Goal: Information Seeking & Learning: Learn about a topic

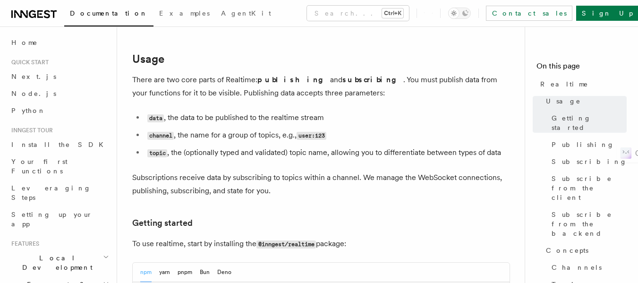
scroll to position [295, 0]
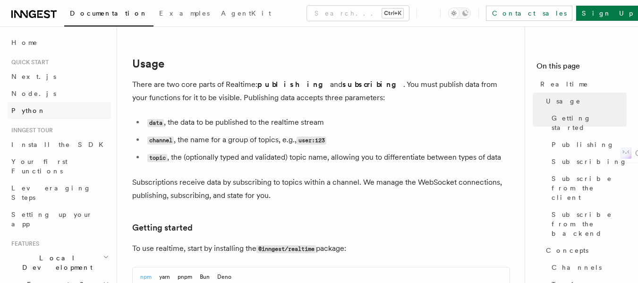
click at [31, 110] on span "Python" at bounding box center [28, 111] width 34 height 8
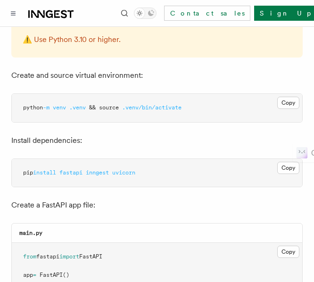
scroll to position [272, 0]
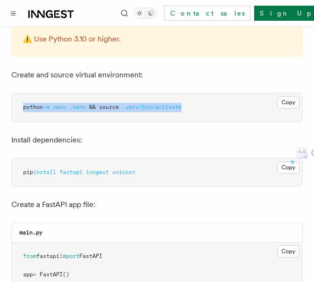
drag, startPoint x: 20, startPoint y: 106, endPoint x: 236, endPoint y: 107, distance: 216.2
click at [236, 107] on pre "python -m venv .venv && source .venv/bin/activate" at bounding box center [157, 107] width 291 height 28
click at [292, 101] on button "Copy Copied" at bounding box center [289, 102] width 22 height 12
click at [285, 168] on button "Copy Copied" at bounding box center [289, 167] width 22 height 12
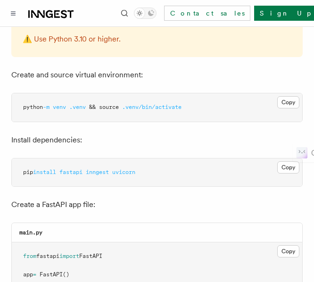
click at [231, 162] on pre "pip install fastapi inngest uvicorn" at bounding box center [157, 173] width 291 height 28
click at [282, 166] on button "Copy Copied" at bounding box center [289, 167] width 22 height 12
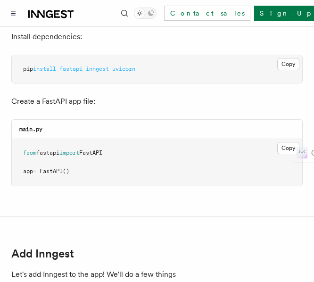
scroll to position [376, 0]
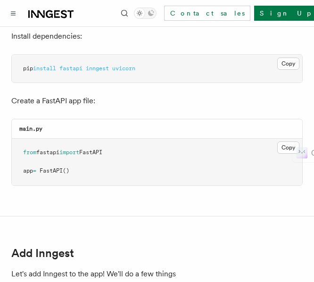
click at [190, 180] on pre "from fastapi import FastAPI app = FastAPI ()" at bounding box center [157, 162] width 291 height 47
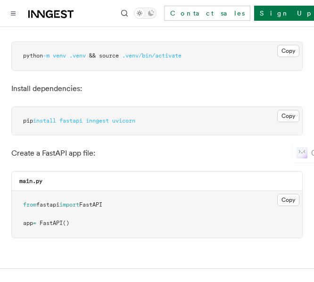
scroll to position [324, 0]
click at [286, 198] on button "Copy Copied" at bounding box center [289, 200] width 22 height 12
click at [287, 202] on button "Copy Copied" at bounding box center [289, 200] width 22 height 12
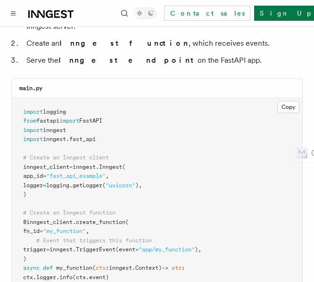
scroll to position [661, 0]
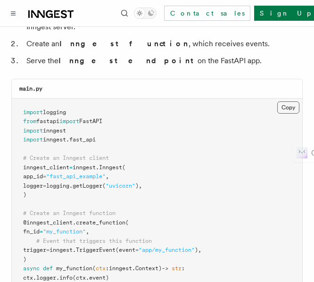
click at [284, 101] on button "Copy Copied" at bounding box center [289, 107] width 22 height 12
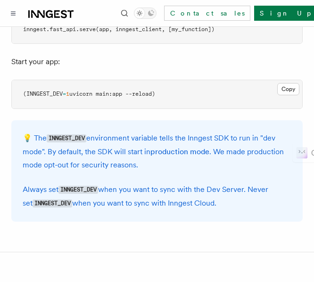
scroll to position [965, 0]
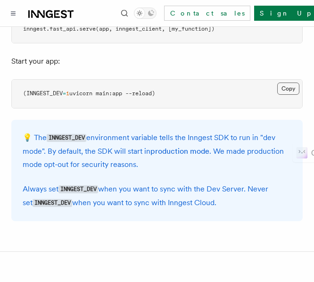
click at [292, 83] on button "Copy Copied" at bounding box center [289, 89] width 22 height 12
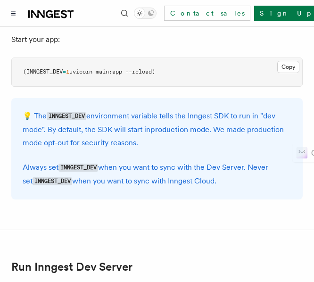
scroll to position [989, 0]
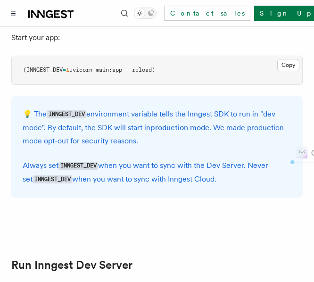
drag, startPoint x: 166, startPoint y: 59, endPoint x: 11, endPoint y: 50, distance: 155.1
click at [11, 56] on div "Copy Copied (INNGEST_DEV = 1 uvicorn main:app --reload)" at bounding box center [157, 70] width 292 height 29
copy span "(INNGEST_DEV = 1 uvicorn main:app --reload)"
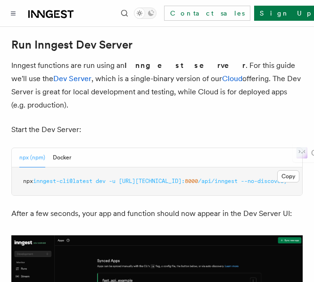
scroll to position [1210, 0]
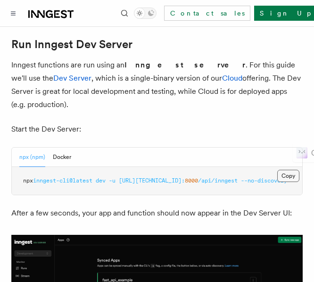
click at [291, 170] on button "Copy Copied" at bounding box center [289, 176] width 22 height 12
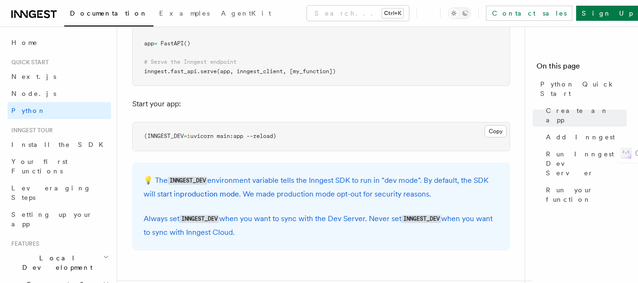
scroll to position [886, 0]
click at [224, 137] on span "uvicorn main:app --reload)" at bounding box center [233, 136] width 86 height 7
drag, startPoint x: 287, startPoint y: 141, endPoint x: 131, endPoint y: 135, distance: 156.3
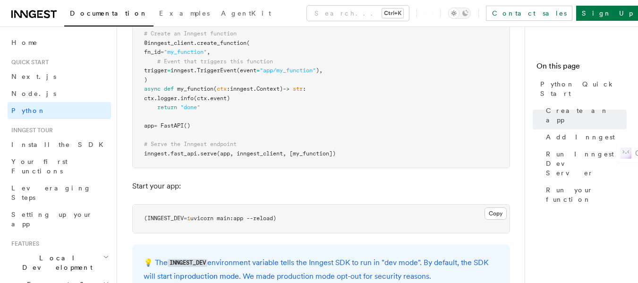
scroll to position [804, 0]
click at [153, 219] on span "(INNGEST_DEV" at bounding box center [164, 218] width 40 height 7
drag, startPoint x: 153, startPoint y: 219, endPoint x: 269, endPoint y: 219, distance: 115.6
click at [269, 219] on span "(INNGEST_DEV = 1 uvicorn main:app --reload)" at bounding box center [210, 218] width 132 height 7
click at [215, 221] on span "uvicorn main:app --reload)" at bounding box center [233, 218] width 86 height 7
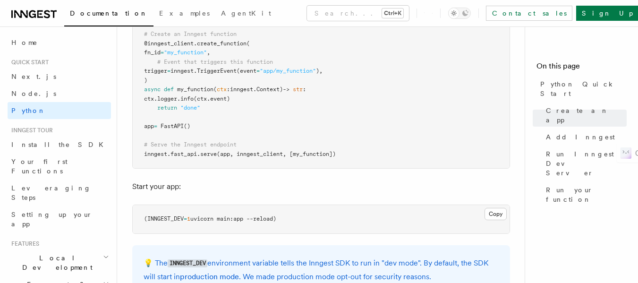
click at [211, 220] on span "uvicorn main:app --reload)" at bounding box center [233, 218] width 86 height 7
drag, startPoint x: 211, startPoint y: 220, endPoint x: 269, endPoint y: 218, distance: 58.1
click at [269, 218] on span "uvicorn main:app --reload)" at bounding box center [233, 218] width 86 height 7
copy span "uvicorn main:app --reload"
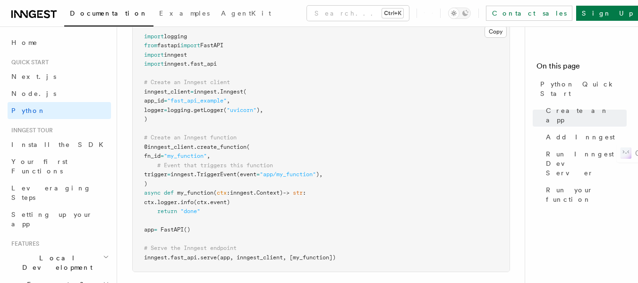
scroll to position [700, 0]
drag, startPoint x: 232, startPoint y: 64, endPoint x: 228, endPoint y: 56, distance: 8.2
click at [228, 56] on pre "import logging from fastapi import FastAPI import inngest import inngest . fast…" at bounding box center [321, 148] width 377 height 249
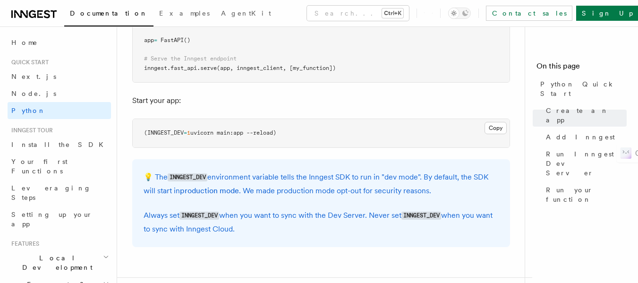
scroll to position [891, 0]
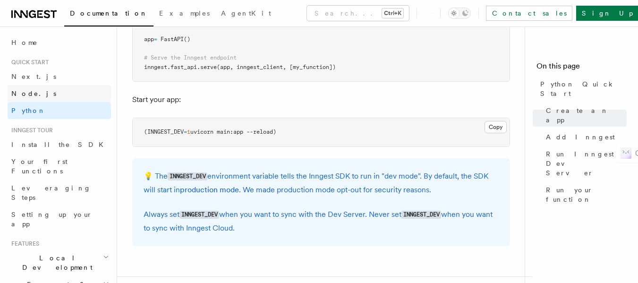
click at [38, 100] on link "Node.js" at bounding box center [59, 93] width 103 height 17
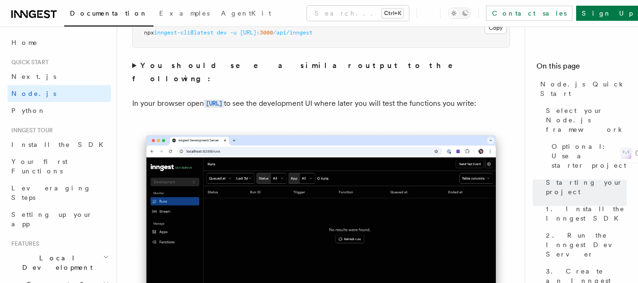
scroll to position [849, 0]
click at [71, 114] on link "Python" at bounding box center [59, 110] width 103 height 17
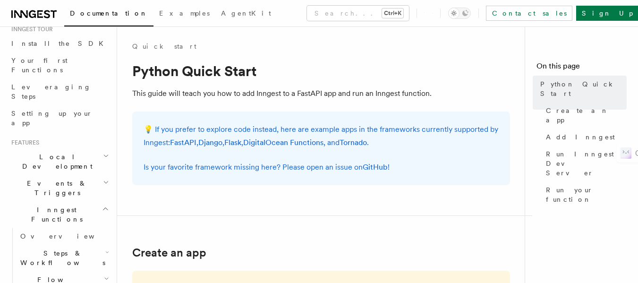
scroll to position [102, 0]
click at [40, 55] on span "Your first Functions" at bounding box center [61, 64] width 100 height 19
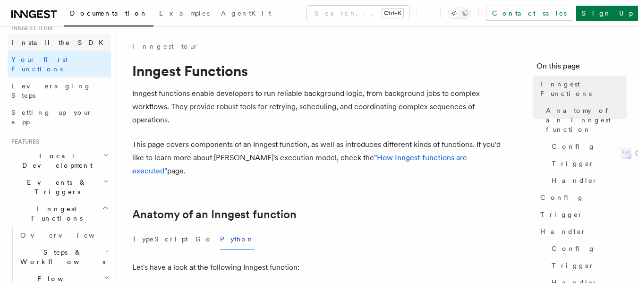
click at [38, 44] on span "Install the SDK" at bounding box center [60, 43] width 98 height 8
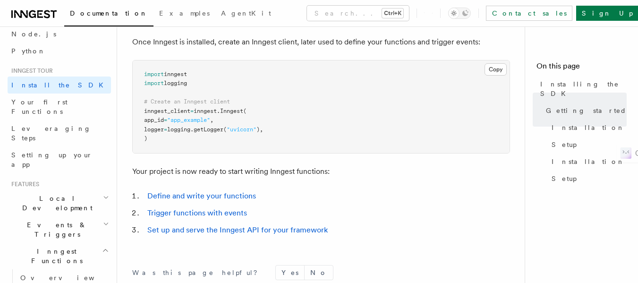
scroll to position [383, 0]
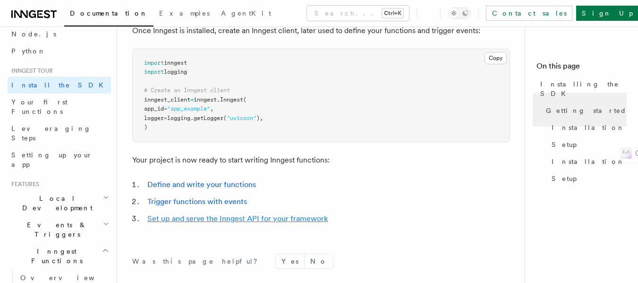
click at [250, 219] on link "Set up and serve the Inngest API for your framework" at bounding box center [237, 218] width 180 height 9
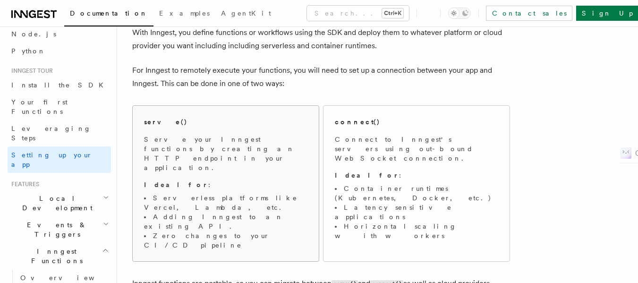
scroll to position [61, 0]
drag, startPoint x: 212, startPoint y: 160, endPoint x: 160, endPoint y: 146, distance: 53.2
click at [160, 146] on p "Serve your Inngest functions by creating an HTTP endpoint in your application." at bounding box center [225, 153] width 163 height 38
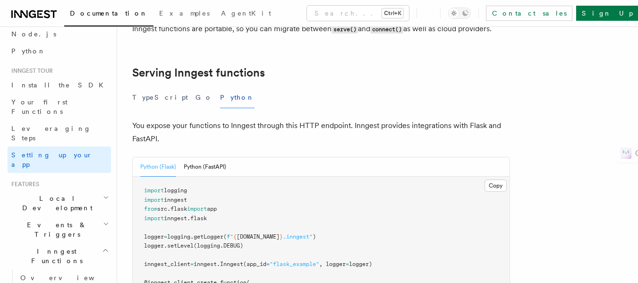
scroll to position [316, 0]
click at [198, 157] on button "Python (FastAPI)" at bounding box center [205, 166] width 42 height 19
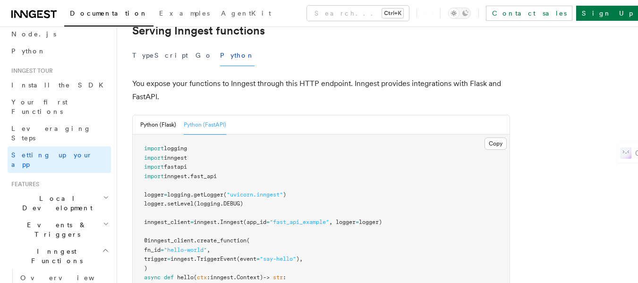
scroll to position [358, 0]
drag, startPoint x: 228, startPoint y: 128, endPoint x: 216, endPoint y: 119, distance: 14.9
click at [216, 134] on pre "import logging import inngest import fastapi import inngest . fast_api logger =…" at bounding box center [321, 254] width 377 height 240
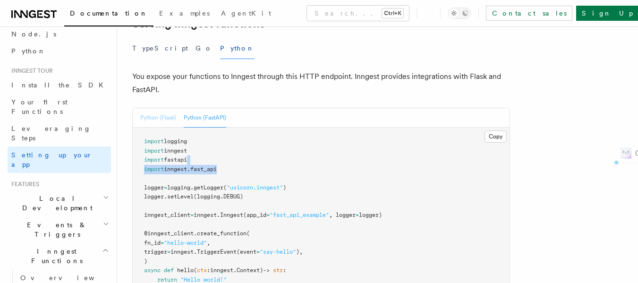
scroll to position [366, 0]
click at [166, 107] on button "Python (Flask)" at bounding box center [158, 116] width 36 height 19
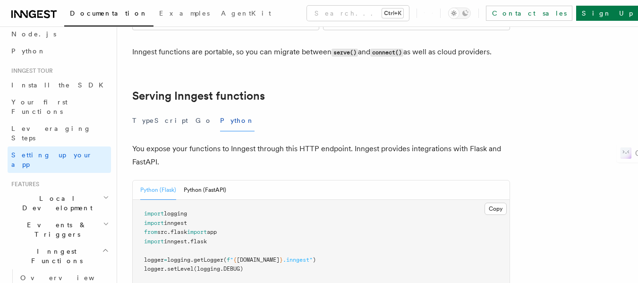
scroll to position [294, 0]
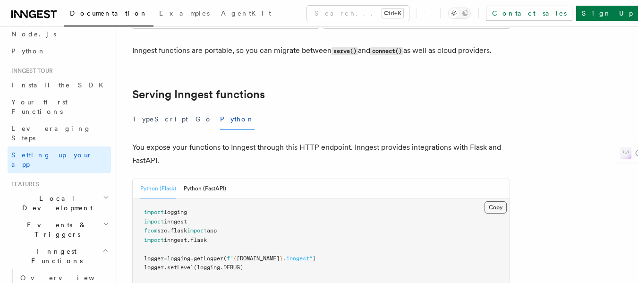
click at [499, 201] on button "Copy Copied" at bounding box center [495, 207] width 22 height 12
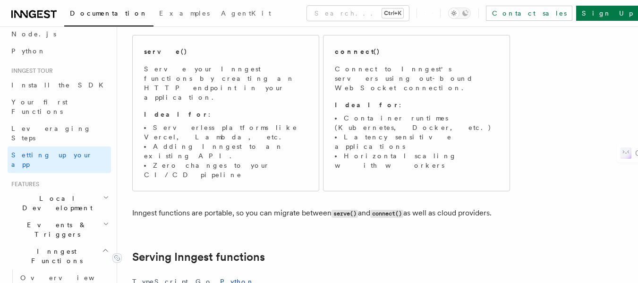
scroll to position [236, 0]
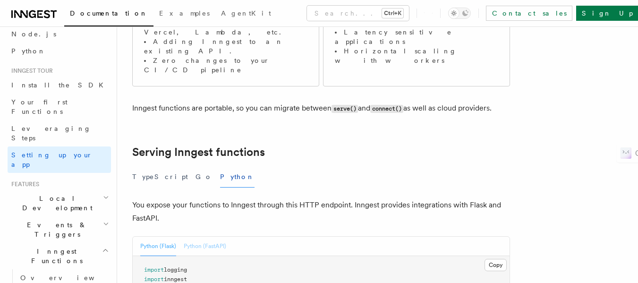
click at [206, 236] on button "Python (FastAPI)" at bounding box center [205, 245] width 42 height 19
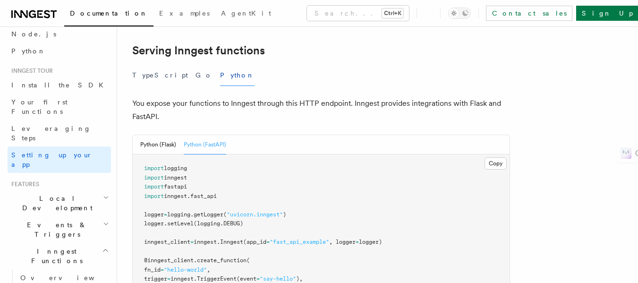
scroll to position [337, 0]
click at [151, 136] on button "Python (Flask)" at bounding box center [158, 145] width 36 height 19
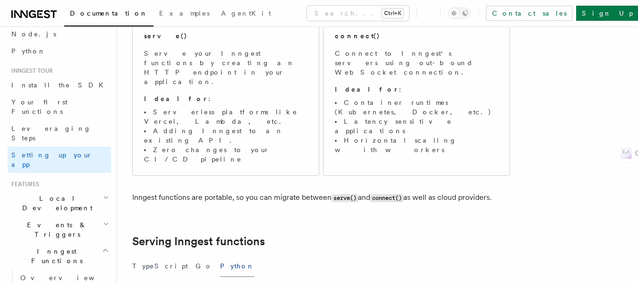
scroll to position [0, 0]
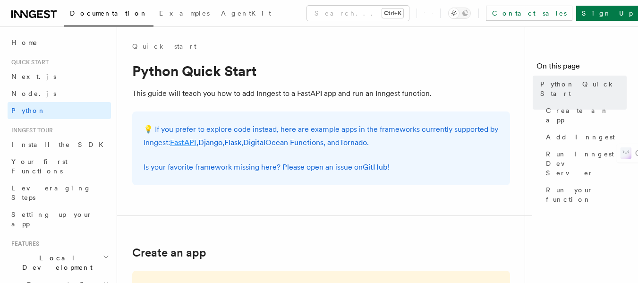
click at [186, 144] on link "FastAPI" at bounding box center [183, 142] width 26 height 9
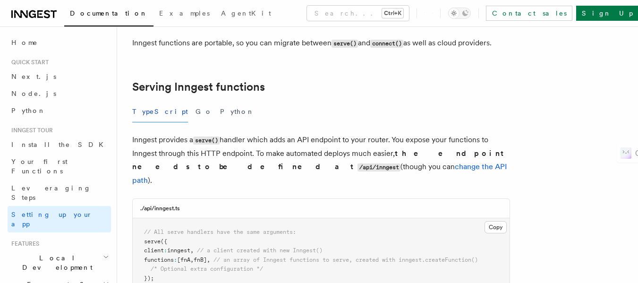
scroll to position [301, 0]
click at [275, 162] on link "change the API path" at bounding box center [319, 173] width 375 height 23
click at [220, 101] on button "Python" at bounding box center [237, 111] width 34 height 21
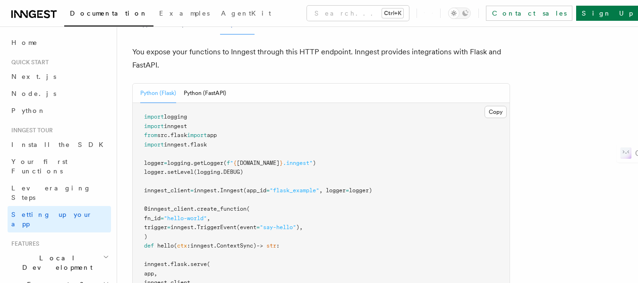
scroll to position [388, 0]
click at [217, 84] on button "Python (FastAPI)" at bounding box center [205, 93] width 42 height 19
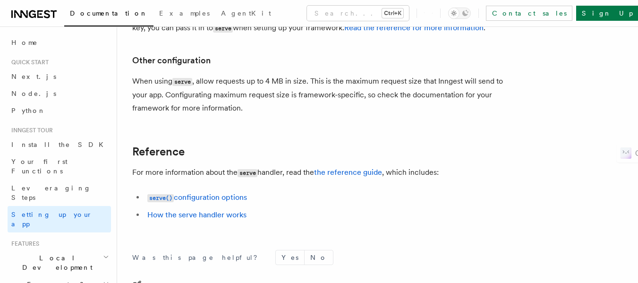
scroll to position [781, 0]
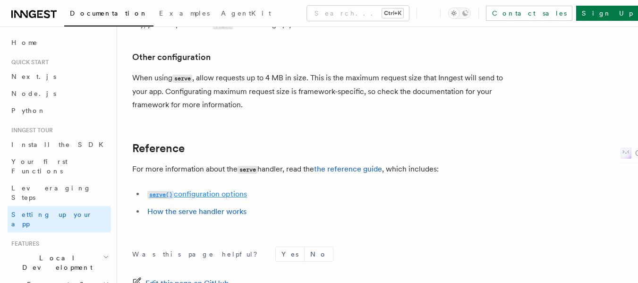
click at [218, 189] on link "serve() configuration options" at bounding box center [197, 193] width 100 height 9
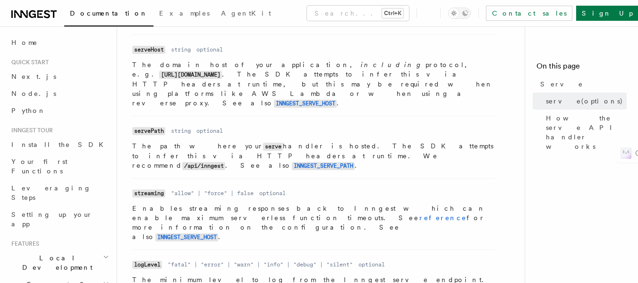
scroll to position [554, 0]
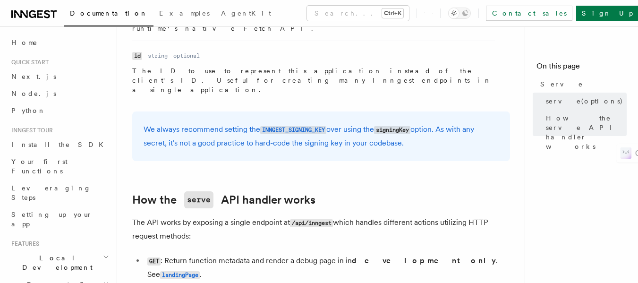
scroll to position [939, 0]
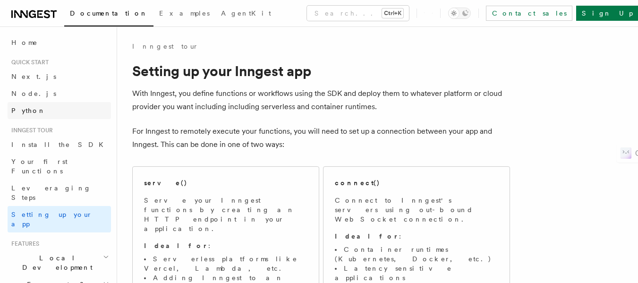
click at [41, 102] on link "Python" at bounding box center [59, 110] width 103 height 17
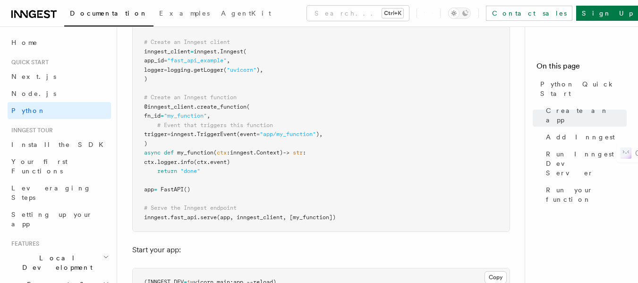
scroll to position [742, 0]
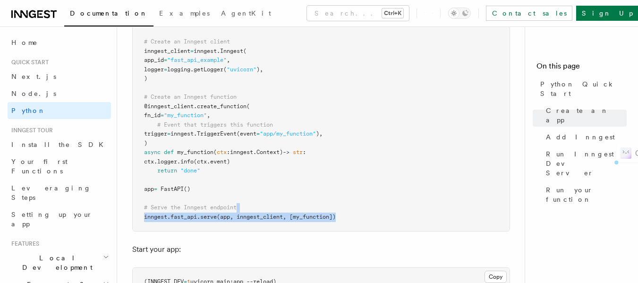
drag, startPoint x: 346, startPoint y: 214, endPoint x: 338, endPoint y: 205, distance: 11.4
click at [338, 205] on pre "import logging from fastapi import FastAPI import inngest import inngest . fast…" at bounding box center [321, 106] width 377 height 249
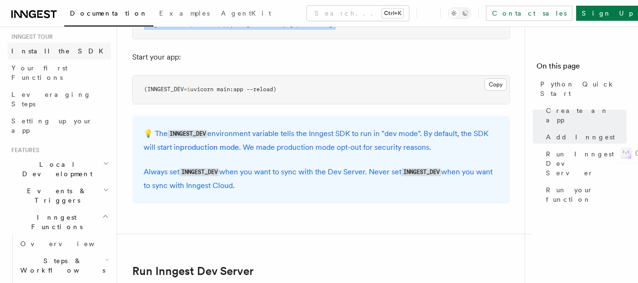
scroll to position [94, 0]
click at [46, 159] on span "Local Development" at bounding box center [55, 168] width 95 height 19
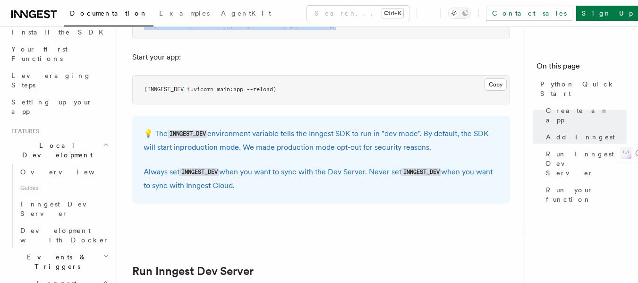
scroll to position [109, 0]
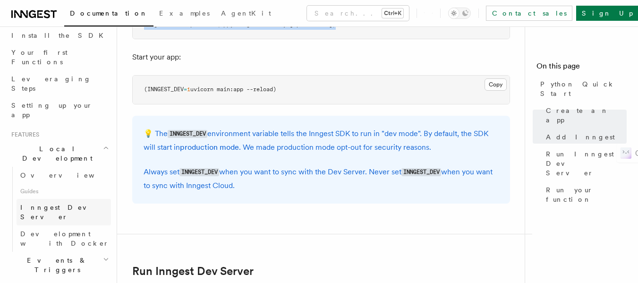
click at [54, 203] on span "Inngest Dev Server" at bounding box center [60, 211] width 81 height 17
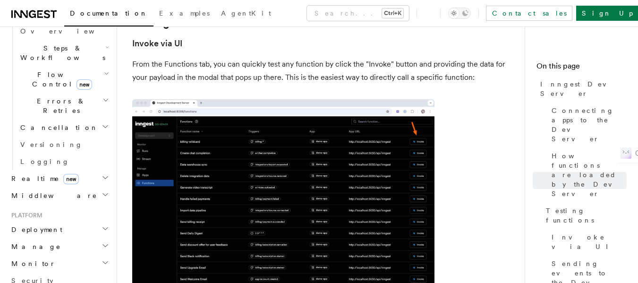
scroll to position [391, 0]
click at [57, 220] on h2 "Deployment" at bounding box center [59, 228] width 103 height 17
click at [57, 237] on link "Overview" at bounding box center [64, 245] width 94 height 17
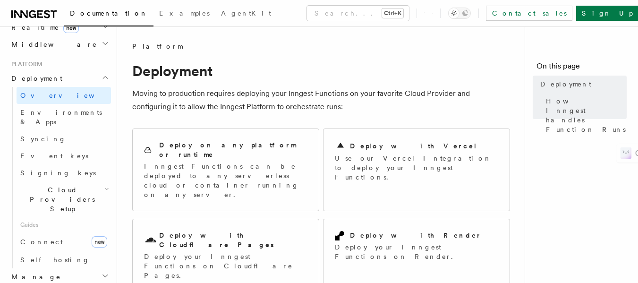
scroll to position [459, 0]
click at [372, 141] on h2 "Deploy with Vercel" at bounding box center [413, 145] width 127 height 9
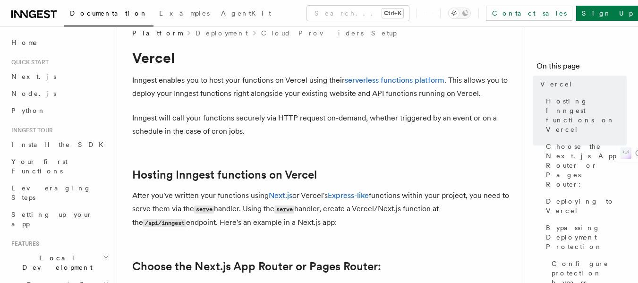
scroll to position [14, 0]
click at [376, 80] on link "serverless functions platform" at bounding box center [395, 79] width 100 height 9
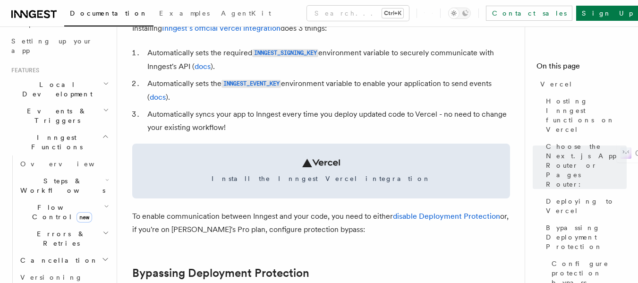
scroll to position [173, 0]
click at [63, 129] on h2 "Inngest Functions" at bounding box center [59, 142] width 103 height 26
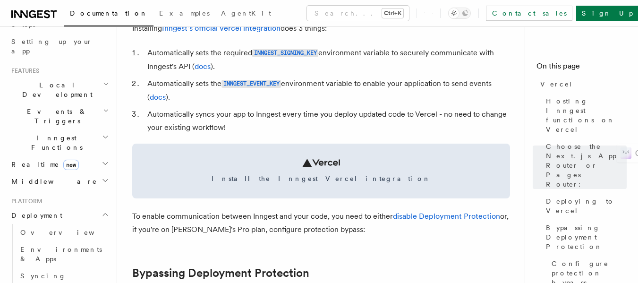
click at [51, 207] on h2 "Deployment" at bounding box center [59, 215] width 103 height 17
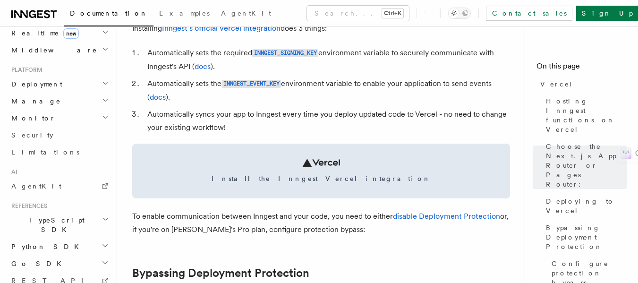
scroll to position [304, 0]
click at [43, 241] on span "Python SDK" at bounding box center [46, 245] width 77 height 9
click at [45, 259] on span "Introduction" at bounding box center [54, 263] width 68 height 8
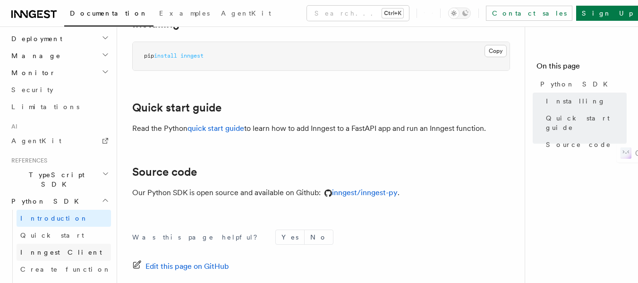
scroll to position [497, 0]
click at [37, 231] on span "Quick start" at bounding box center [52, 235] width 64 height 8
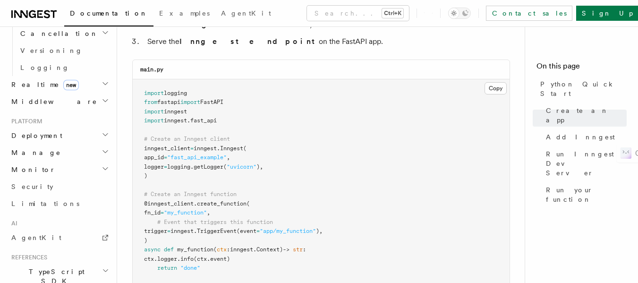
scroll to position [401, 0]
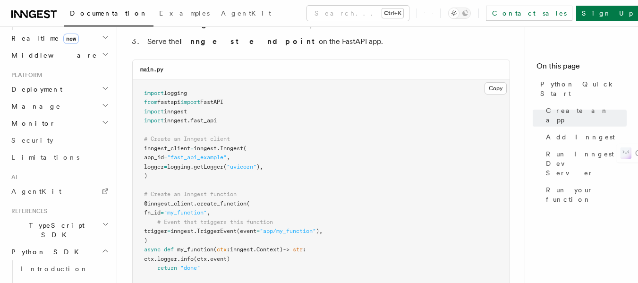
scroll to position [447, 0]
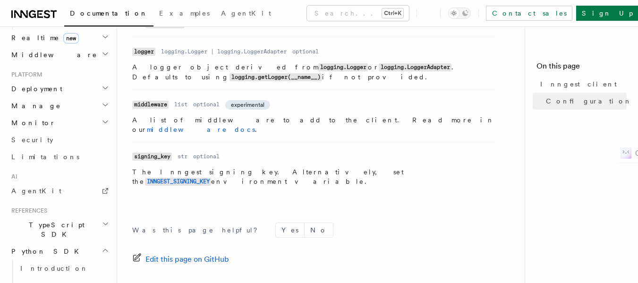
scroll to position [553, 0]
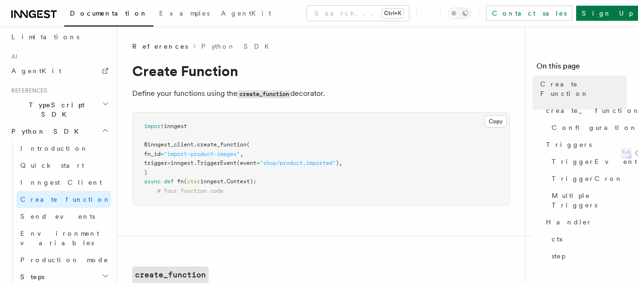
scroll to position [567, 0]
click at [46, 212] on span "Send events" at bounding box center [57, 216] width 75 height 8
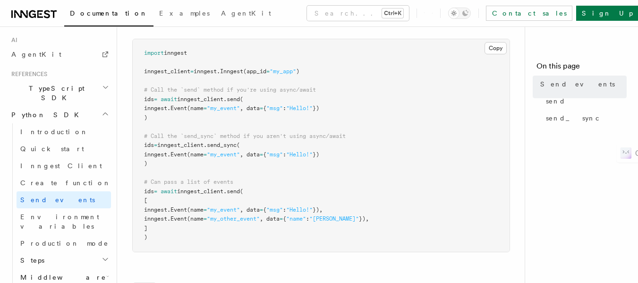
scroll to position [137, 0]
click at [65, 213] on span "Environment variables" at bounding box center [59, 221] width 79 height 17
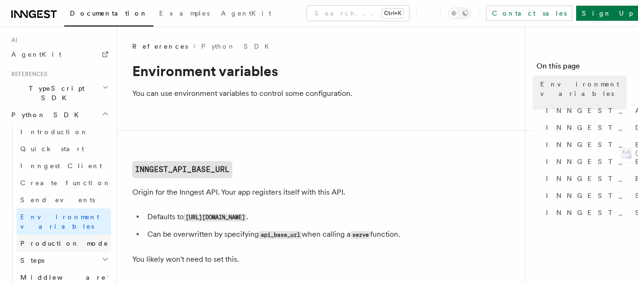
click at [68, 239] on span "Production mode" at bounding box center [64, 243] width 88 height 8
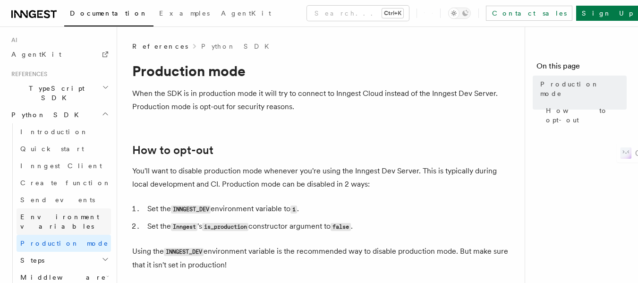
click at [65, 213] on span "Environment variables" at bounding box center [59, 221] width 79 height 17
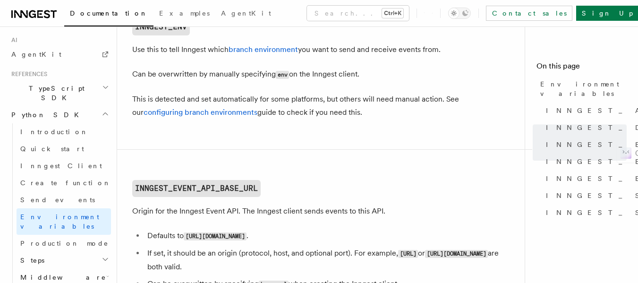
scroll to position [452, 0]
click at [45, 239] on span "Production mode" at bounding box center [64, 243] width 88 height 8
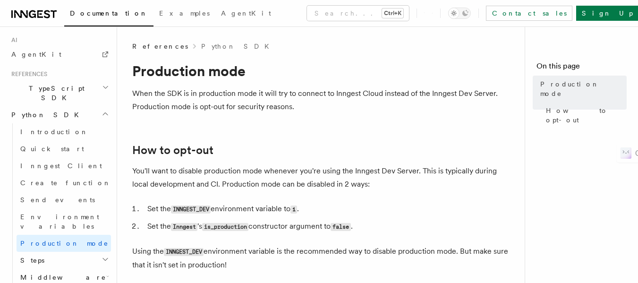
click at [61, 252] on h2 "Steps" at bounding box center [64, 260] width 94 height 17
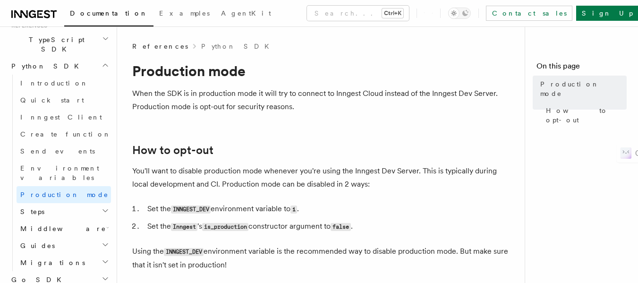
scroll to position [631, 0]
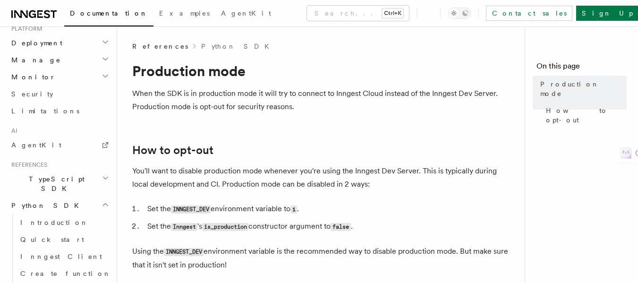
click at [47, 197] on h2 "Python SDK" at bounding box center [59, 205] width 103 height 17
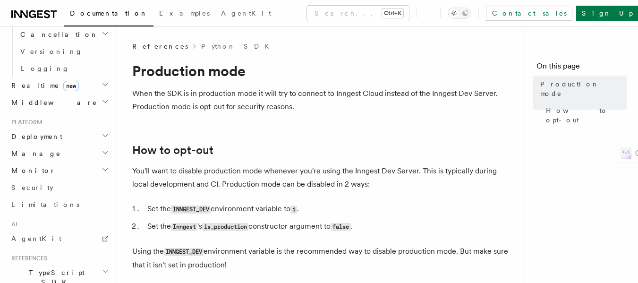
scroll to position [395, 0]
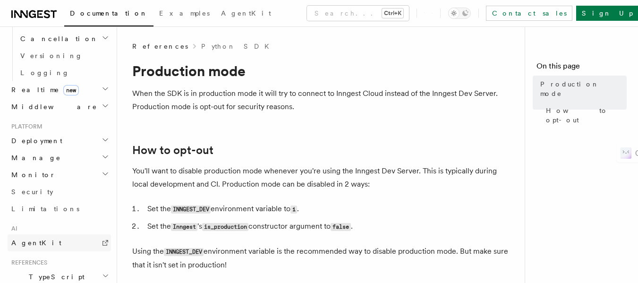
click at [37, 239] on span "AgentKit" at bounding box center [36, 243] width 50 height 8
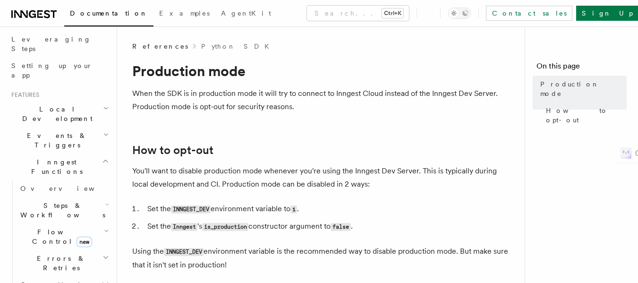
scroll to position [0, 0]
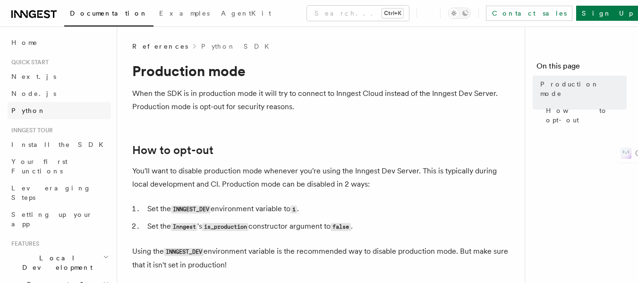
click at [33, 109] on link "Python" at bounding box center [59, 110] width 103 height 17
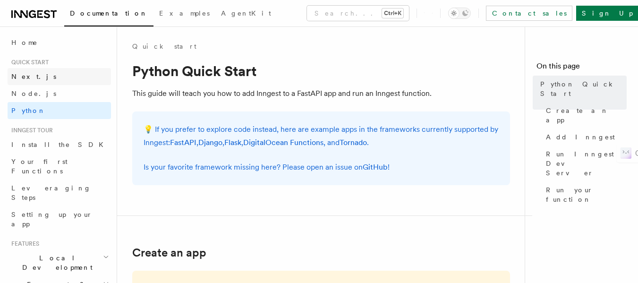
click at [51, 79] on link "Next.js" at bounding box center [59, 76] width 103 height 17
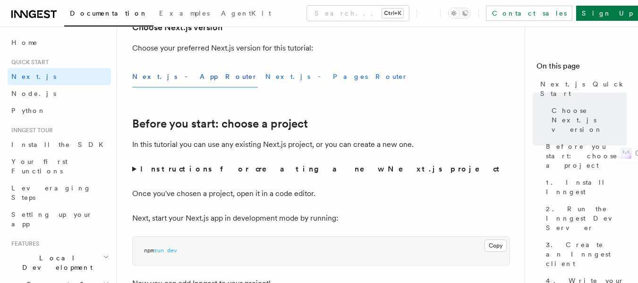
scroll to position [244, 0]
click at [134, 169] on summary "Instructions for creating a new Next.js project" at bounding box center [321, 167] width 378 height 13
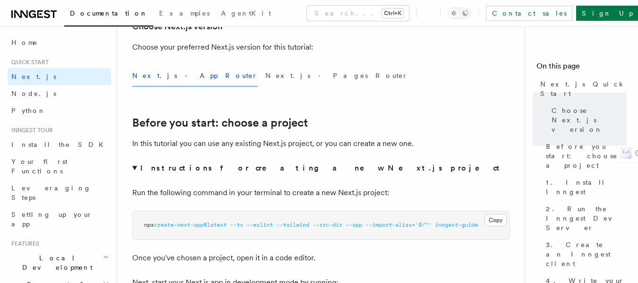
click at [134, 169] on summary "Instructions for creating a new Next.js project" at bounding box center [321, 167] width 378 height 13
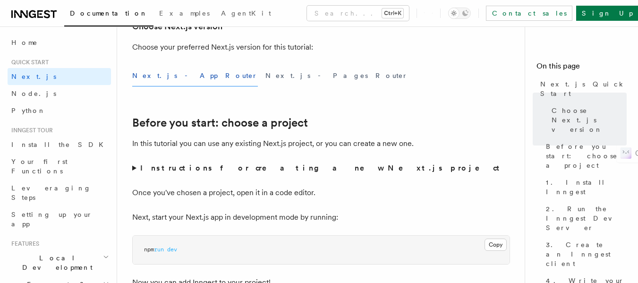
click at [134, 169] on summary "Instructions for creating a new Next.js project" at bounding box center [321, 167] width 378 height 13
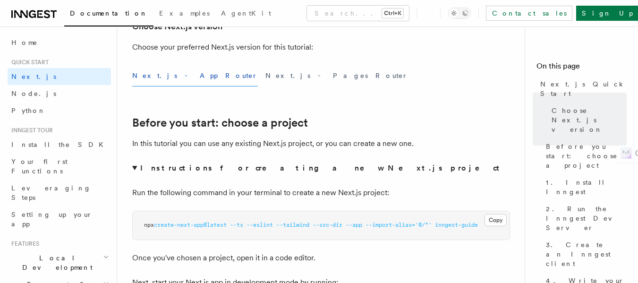
click at [134, 169] on summary "Instructions for creating a new Next.js project" at bounding box center [321, 167] width 378 height 13
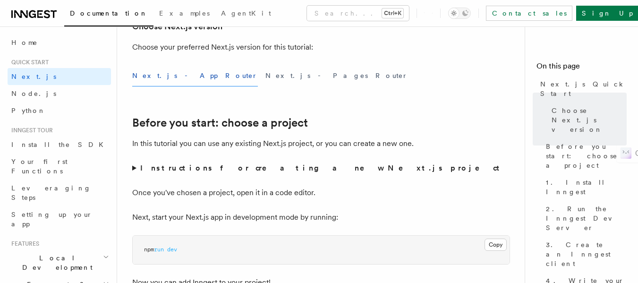
click at [134, 169] on summary "Instructions for creating a new Next.js project" at bounding box center [321, 167] width 378 height 13
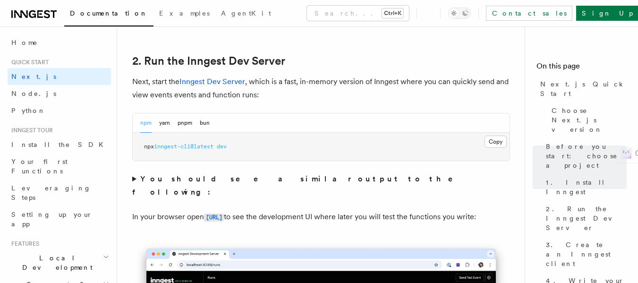
scroll to position [712, 0]
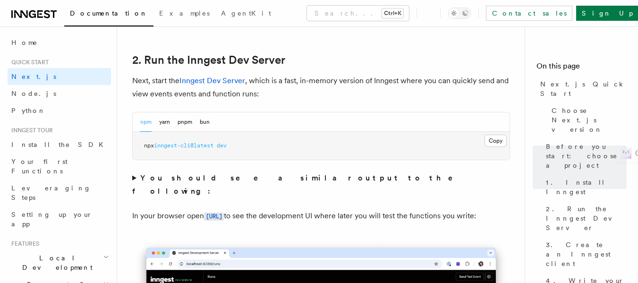
click at [134, 177] on summary "You should see a similar output to the following:" at bounding box center [321, 184] width 378 height 26
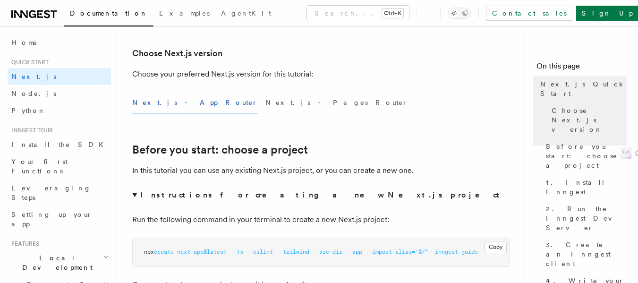
scroll to position [218, 0]
click at [185, 199] on summary "Instructions for creating a new Next.js project" at bounding box center [321, 194] width 378 height 13
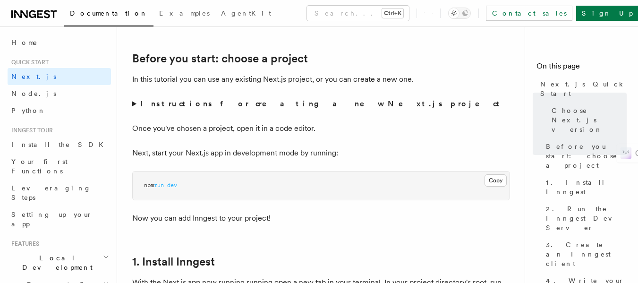
scroll to position [310, 0]
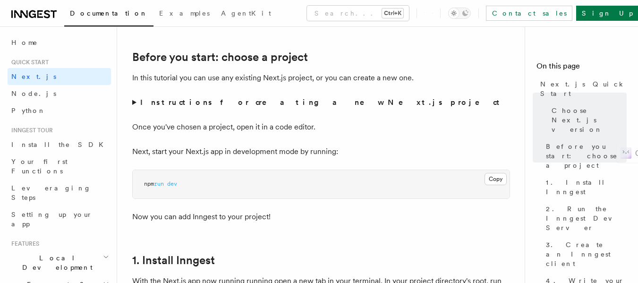
click at [161, 103] on strong "Instructions for creating a new Next.js project" at bounding box center [321, 102] width 363 height 9
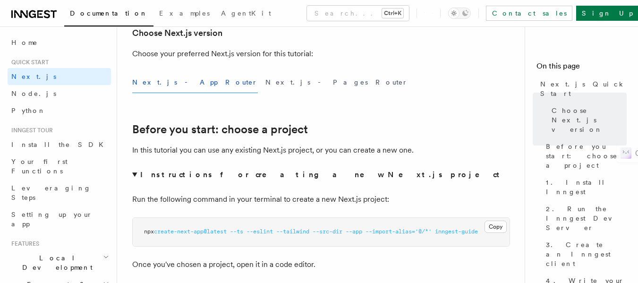
scroll to position [237, 0]
click at [265, 88] on button "Next.js - Pages Router" at bounding box center [336, 82] width 143 height 21
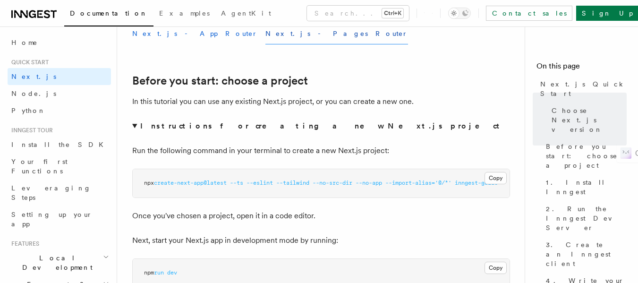
scroll to position [287, 0]
click at [174, 126] on strong "Instructions for creating a new Next.js project" at bounding box center [321, 125] width 363 height 9
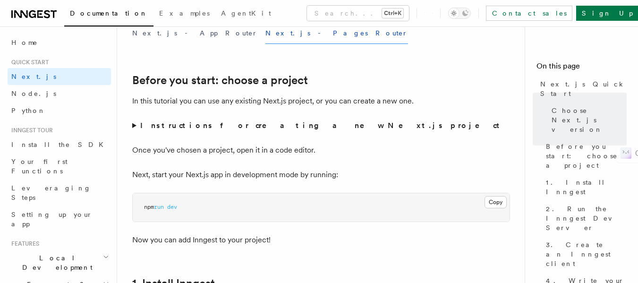
click at [174, 126] on strong "Instructions for creating a new Next.js project" at bounding box center [321, 125] width 363 height 9
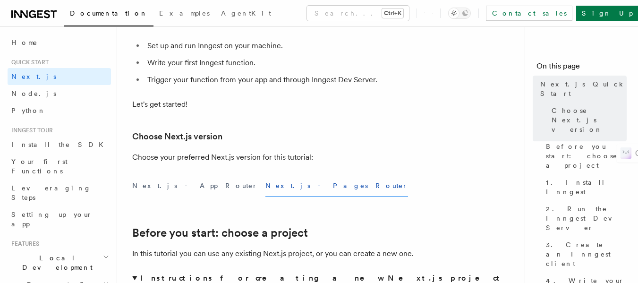
scroll to position [135, 0]
click at [176, 191] on button "Next.js - App Router" at bounding box center [195, 185] width 126 height 21
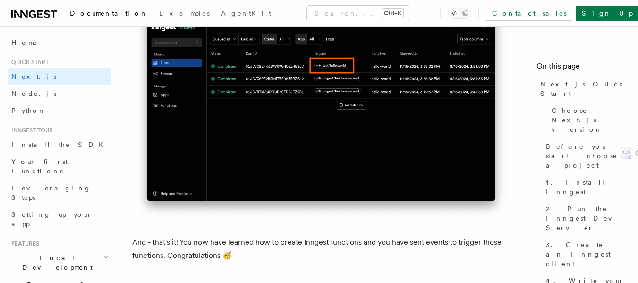
scroll to position [5929, 0]
